Goal: Information Seeking & Learning: Find specific page/section

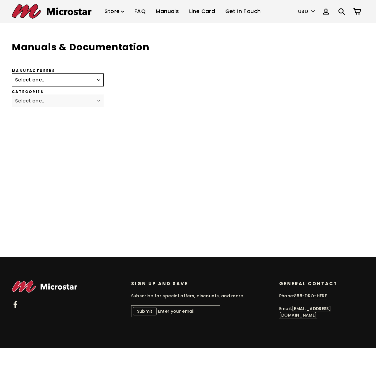
click at [99, 80] on select "Select one... Fagor Renishaw Newall ACU-RITE Heidenhain Magnescale Mitutoyo Met…" at bounding box center [58, 79] width 92 height 13
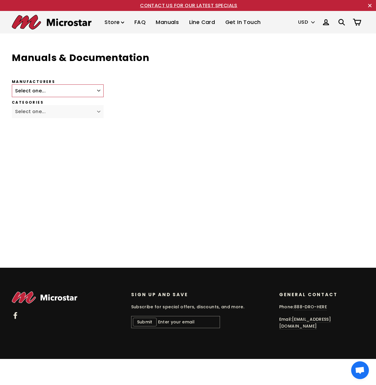
click at [111, 89] on div "Manufacturers Select one... Fagor Renishaw Newall ACU-RITE Heidenhain Magnescal…" at bounding box center [143, 88] width 262 height 18
click at [97, 91] on select "Select one... Fagor Renishaw Newall ACU-RITE Heidenhain Magnescale Mitutoyo Met…" at bounding box center [58, 90] width 92 height 13
select select "Magnescale"
click at [12, 84] on select "Select one... Fagor Renishaw Newall ACU-RITE Heidenhain Magnescale Mitutoyo Met…" at bounding box center [58, 90] width 92 height 13
click at [96, 115] on select "Select one... Digital Readout Linear Scale DigitalGauge" at bounding box center [58, 111] width 92 height 13
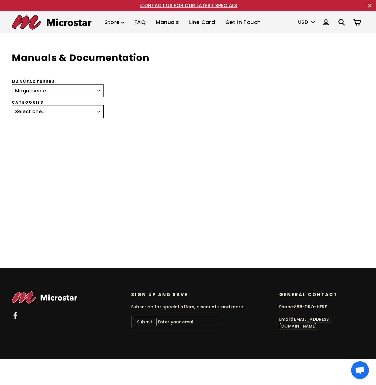
click at [96, 115] on select "Select one... Digital Readout Linear Scale DigitalGauge" at bounding box center [58, 111] width 92 height 13
click at [96, 93] on select "Select one... Fagor Renishaw Newall ACU-RITE Heidenhain Magnescale Mitutoyo Met…" at bounding box center [58, 90] width 92 height 13
click at [84, 206] on div at bounding box center [143, 185] width 262 height 119
click at [47, 23] on img at bounding box center [52, 22] width 80 height 15
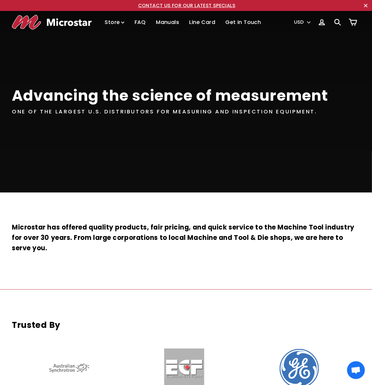
click at [159, 22] on link "Manuals" at bounding box center [167, 22] width 32 height 17
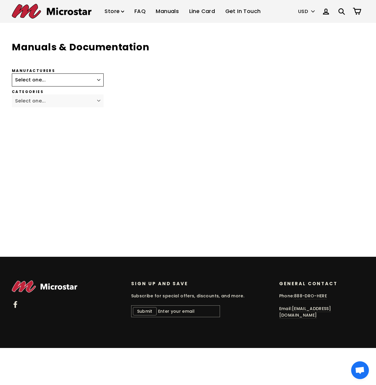
click at [101, 80] on select "Select one... Fagor Renishaw Newall ACU-RITE Heidenhain Magnescale Mitutoyo Met…" at bounding box center [58, 79] width 92 height 13
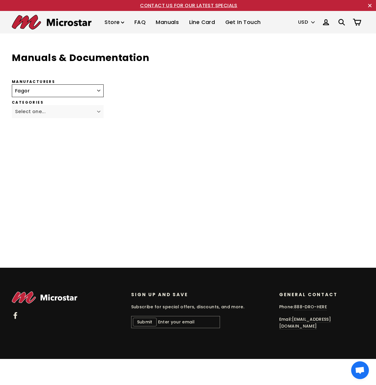
click at [12, 84] on select "Select one... Fagor Renishaw Newall ACU-RITE Heidenhain Magnescale Mitutoyo Met…" at bounding box center [58, 90] width 92 height 13
click at [90, 113] on select "Select one... Digital Readout CNC High Accuracy Rotary Encoders Incremental Rot…" at bounding box center [58, 111] width 92 height 13
click at [104, 92] on div "Manufacturers Select one... Fagor Renishaw Newall ACU-RITE Heidenhain Magnescal…" at bounding box center [143, 88] width 262 height 18
click at [102, 92] on select "Select one... Fagor Renishaw Newall ACU-RITE Heidenhain Magnescale Mitutoyo Met…" at bounding box center [58, 90] width 92 height 13
click at [12, 84] on select "Select one... Fagor Renishaw Newall ACU-RITE Heidenhain Magnescale Mitutoyo Met…" at bounding box center [58, 90] width 92 height 13
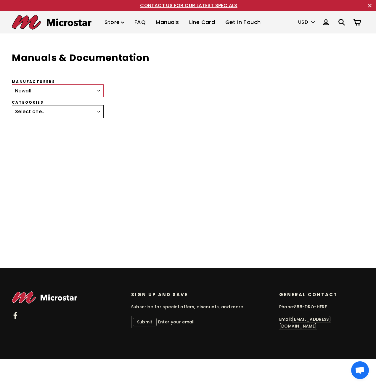
click at [98, 112] on select "Select one... Digital Readout Encoders" at bounding box center [58, 111] width 92 height 13
click at [97, 90] on select "Select one... Fagor Renishaw Newall ACU-RITE Heidenhain Magnescale Mitutoyo Met…" at bounding box center [58, 90] width 92 height 13
click at [12, 84] on select "Select one... Fagor Renishaw Newall ACU-RITE Heidenhain Magnescale Mitutoyo Met…" at bounding box center [58, 90] width 92 height 13
click at [93, 114] on select "Select one... Digital Readout Encoders" at bounding box center [58, 111] width 92 height 13
click at [88, 89] on select "Select one... Fagor Renishaw Newall ACU-RITE Heidenhain Magnescale Mitutoyo Met…" at bounding box center [58, 90] width 92 height 13
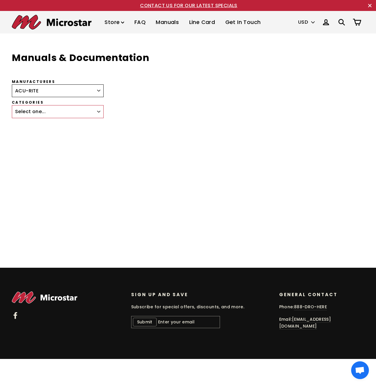
click at [12, 84] on select "Select one... Fagor Renishaw Newall ACU-RITE Heidenhain Magnescale Mitutoyo Met…" at bounding box center [58, 90] width 92 height 13
click at [96, 117] on select "Select one... Linear Encoders Length Gauge Rotary Encoders" at bounding box center [58, 111] width 92 height 13
click at [96, 113] on select "Select one... Linear Encoders Length Gauge Rotary Encoders" at bounding box center [58, 111] width 92 height 13
click at [93, 95] on select "Select one... Fagor Renishaw Newall ACU-RITE Heidenhain Magnescale Mitutoyo Met…" at bounding box center [58, 90] width 92 height 13
click at [12, 84] on select "Select one... Fagor Renishaw Newall ACU-RITE Heidenhain Magnescale Mitutoyo Met…" at bounding box center [58, 90] width 92 height 13
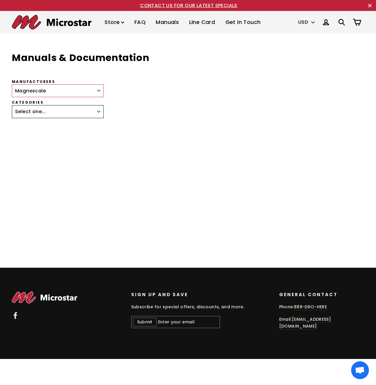
click at [82, 115] on select "Select one... Digital Readout Linear Scale DigitalGauge" at bounding box center [58, 111] width 92 height 13
click at [84, 96] on select "Select one... Fagor Renishaw Newall ACU-RITE Heidenhain Magnescale Mitutoyo Met…" at bounding box center [58, 90] width 92 height 13
click at [12, 84] on select "Select one... Fagor Renishaw Newall ACU-RITE Heidenhain Magnescale Mitutoyo Met…" at bounding box center [58, 90] width 92 height 13
click at [85, 117] on select "Select one... Mill/Lathe Package" at bounding box center [58, 111] width 92 height 13
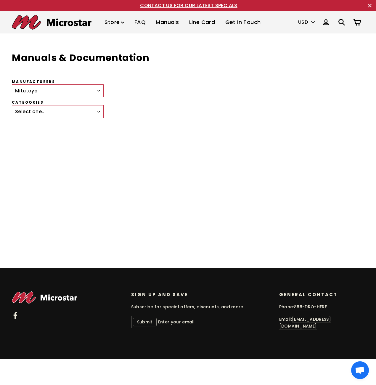
click at [85, 98] on div "Manufacturers Select one... Fagor Renishaw Newall ACU-RITE Heidenhain Magnescal…" at bounding box center [143, 161] width 262 height 165
click at [84, 92] on select "Select one... Fagor Renishaw Newall ACU-RITE Heidenhain Magnescale Mitutoyo Met…" at bounding box center [58, 90] width 92 height 13
select select "MetLogix"
click at [12, 84] on select "Select one... Fagor Renishaw Newall ACU-RITE Heidenhain Magnescale Mitutoyo Met…" at bounding box center [58, 90] width 92 height 13
click at [83, 113] on select "Select one... Digital Readout" at bounding box center [58, 111] width 92 height 13
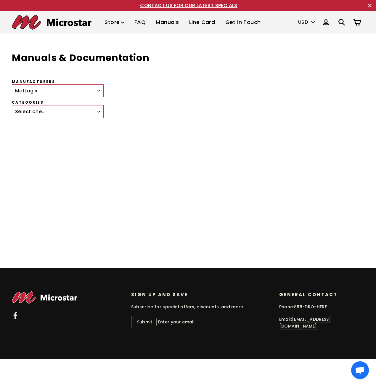
click at [121, 117] on div "Categories Select one... Digital Readout" at bounding box center [143, 109] width 262 height 18
